Goal: Navigation & Orientation: Understand site structure

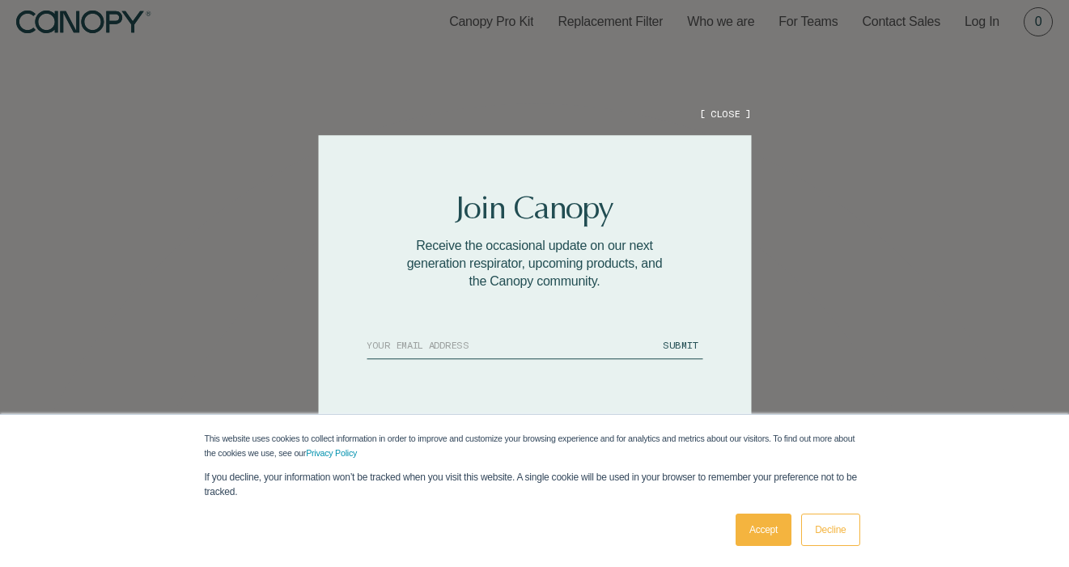
scroll to position [19, 0]
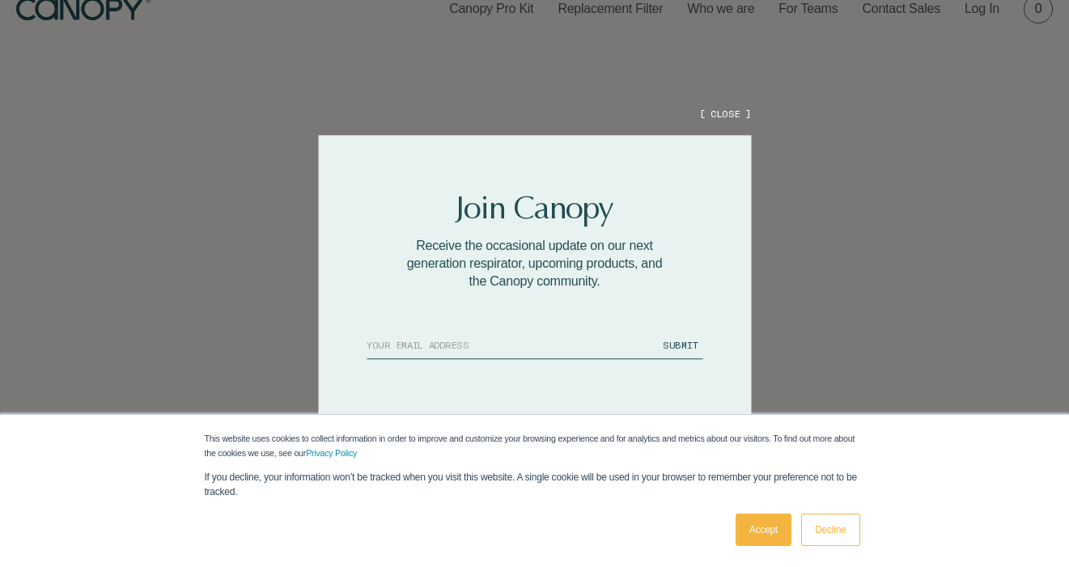
click at [768, 530] on link "Accept" at bounding box center [763, 530] width 56 height 32
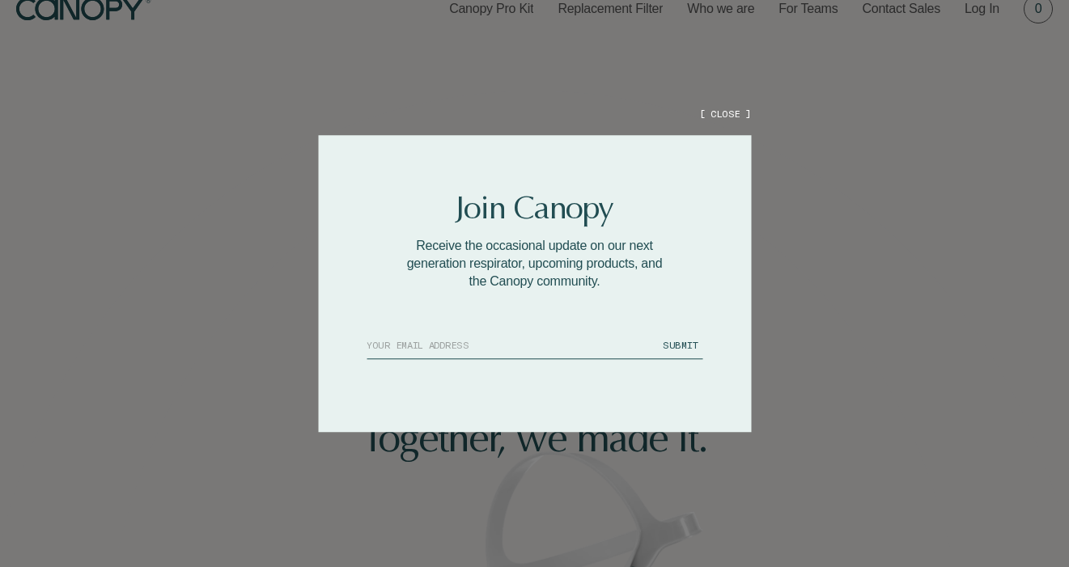
click at [717, 111] on button "[ CLOSE ]" at bounding box center [725, 114] width 52 height 14
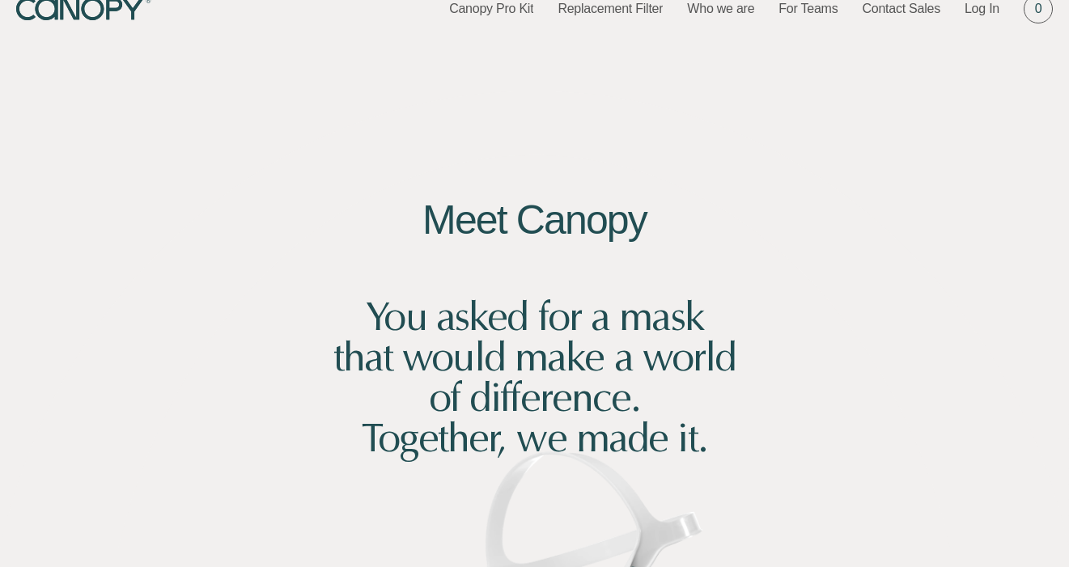
scroll to position [0, 0]
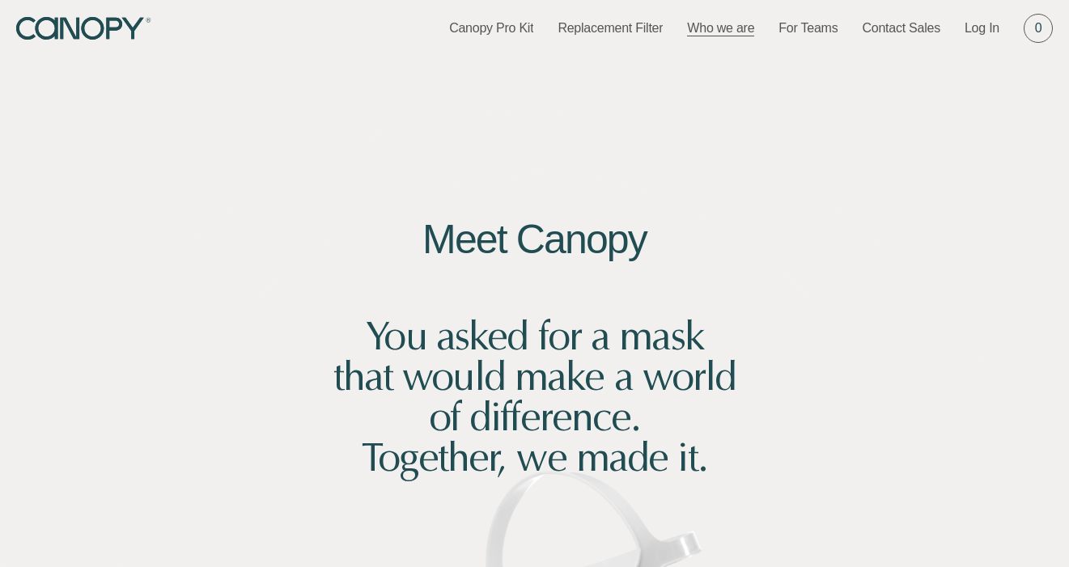
click at [724, 25] on link "Who we are" at bounding box center [720, 28] width 67 height 18
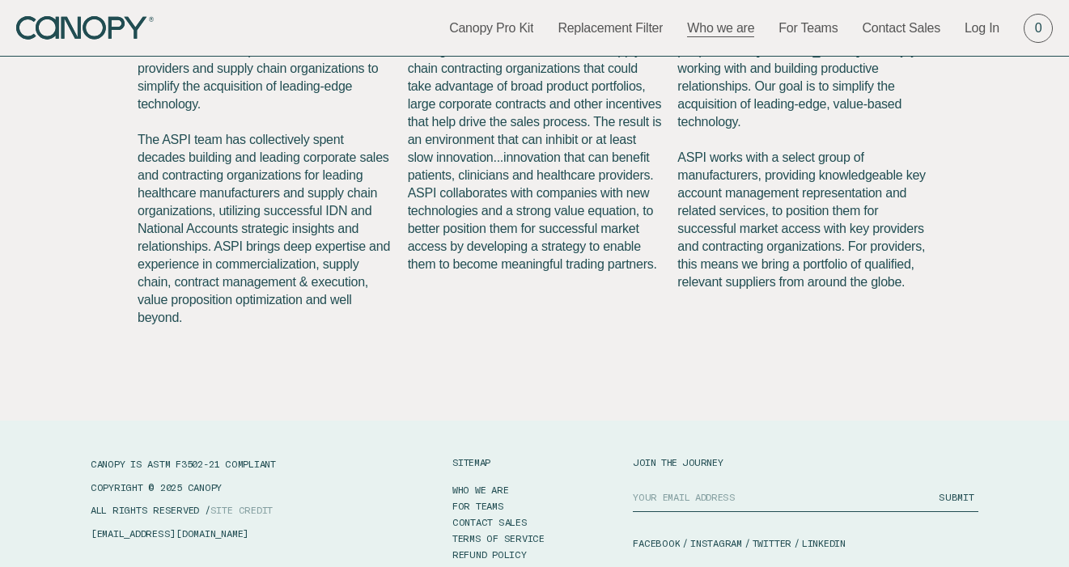
scroll to position [2163, 0]
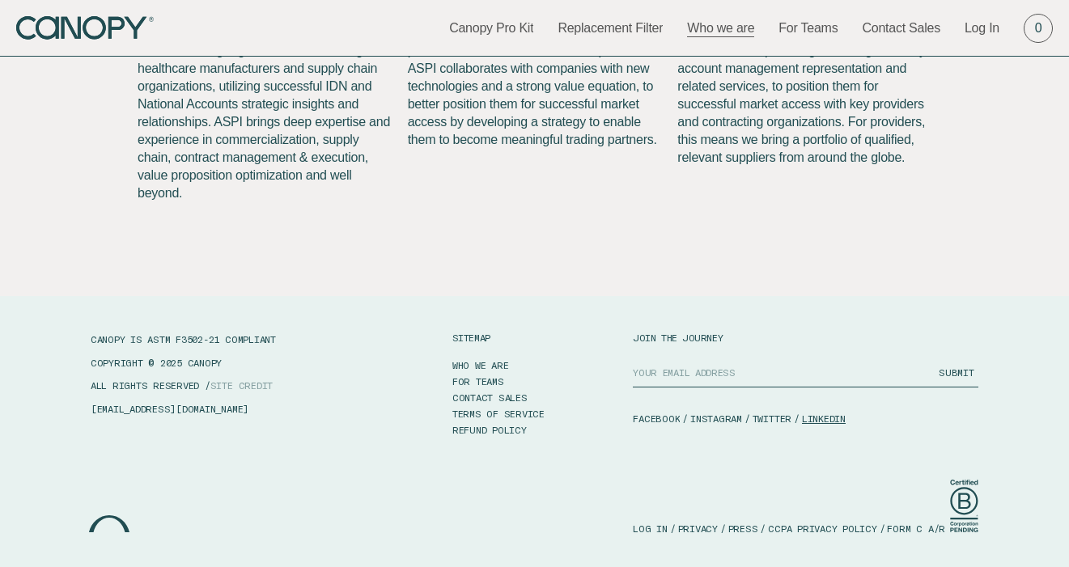
click at [836, 413] on link "LINKEDIN" at bounding box center [824, 419] width 44 height 14
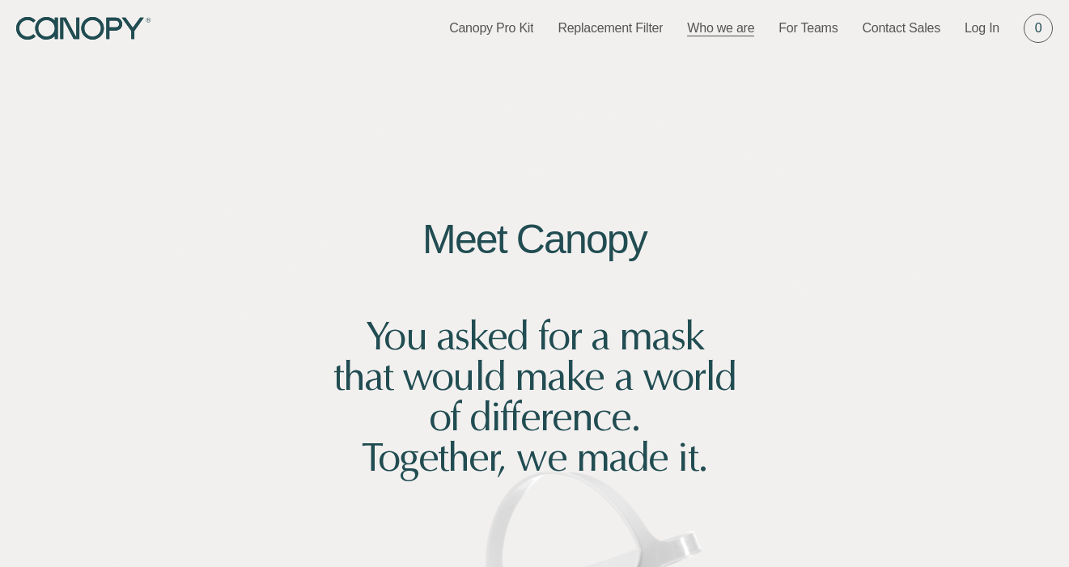
click at [734, 29] on link "Who we are" at bounding box center [720, 28] width 67 height 18
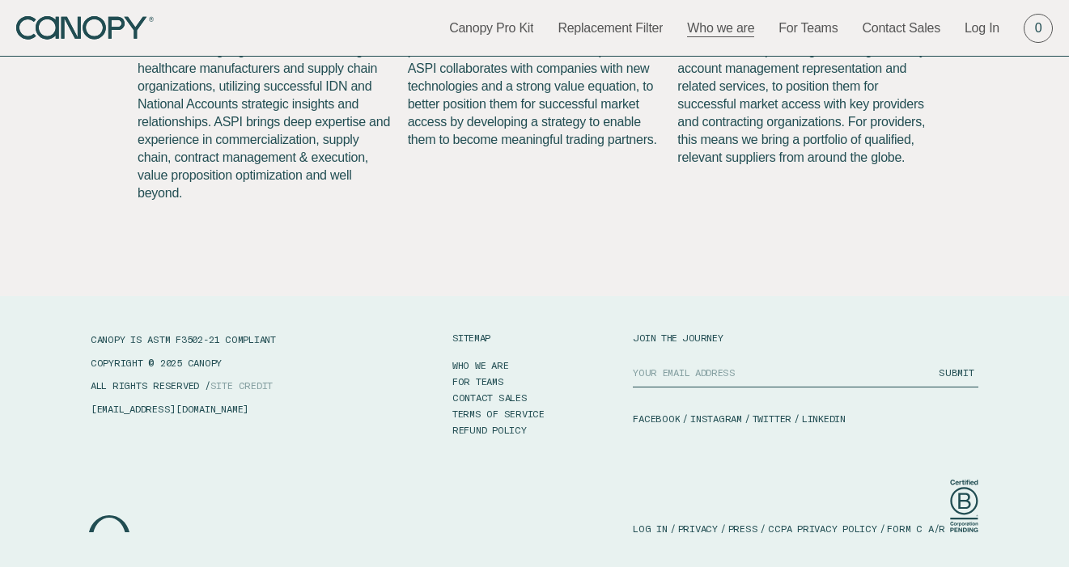
scroll to position [2163, 0]
click at [493, 379] on link "FOR TEAMS" at bounding box center [478, 381] width 52 height 16
